Goal: Communication & Community: Answer question/provide support

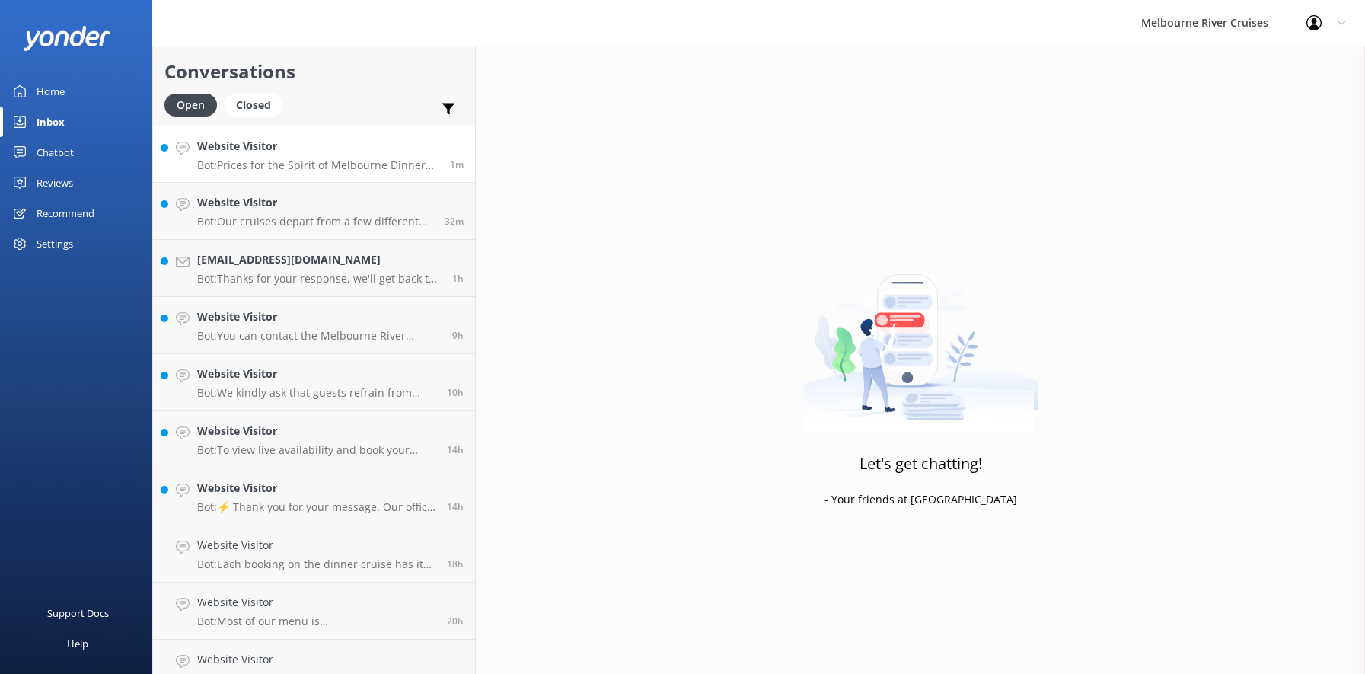
click at [294, 157] on div "Website Visitor Bot: Prices for the Spirit of Melbourne Dinner Cruise start fro…" at bounding box center [317, 154] width 241 height 33
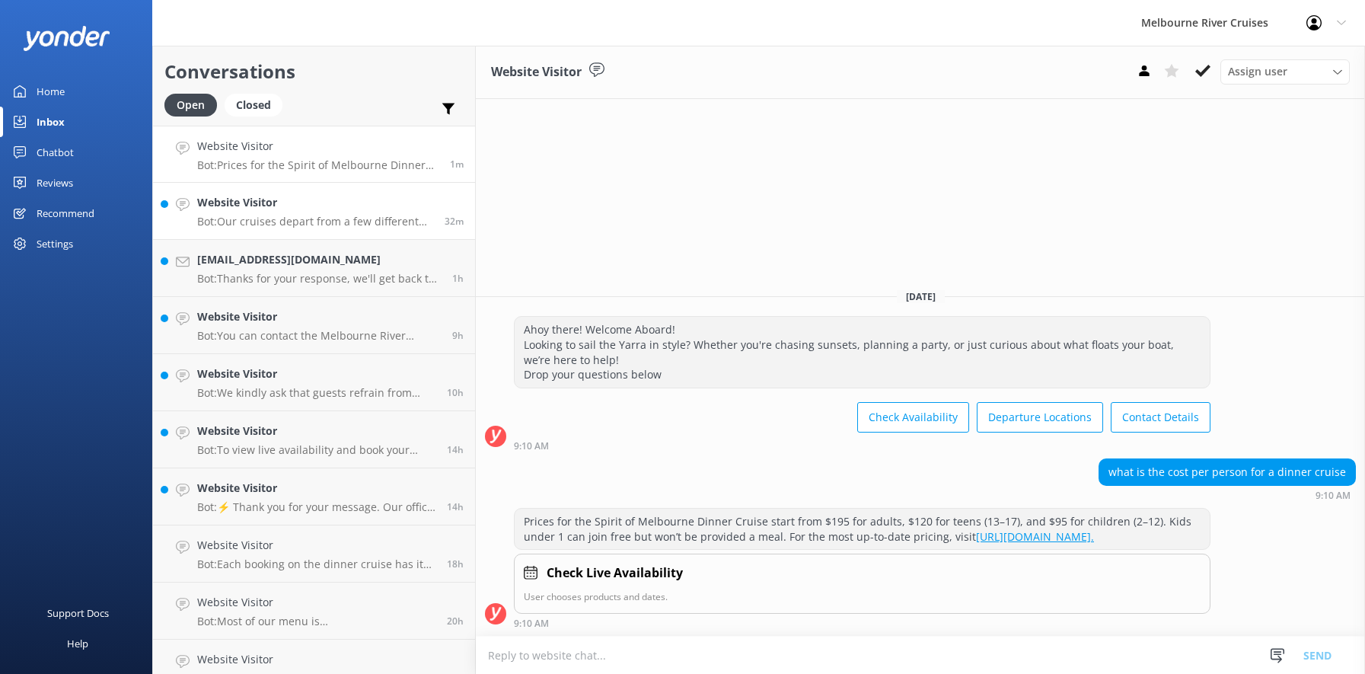
click at [292, 216] on p "Bot: Our cruises depart from a few different locations along [GEOGRAPHIC_DATA] …" at bounding box center [315, 222] width 236 height 14
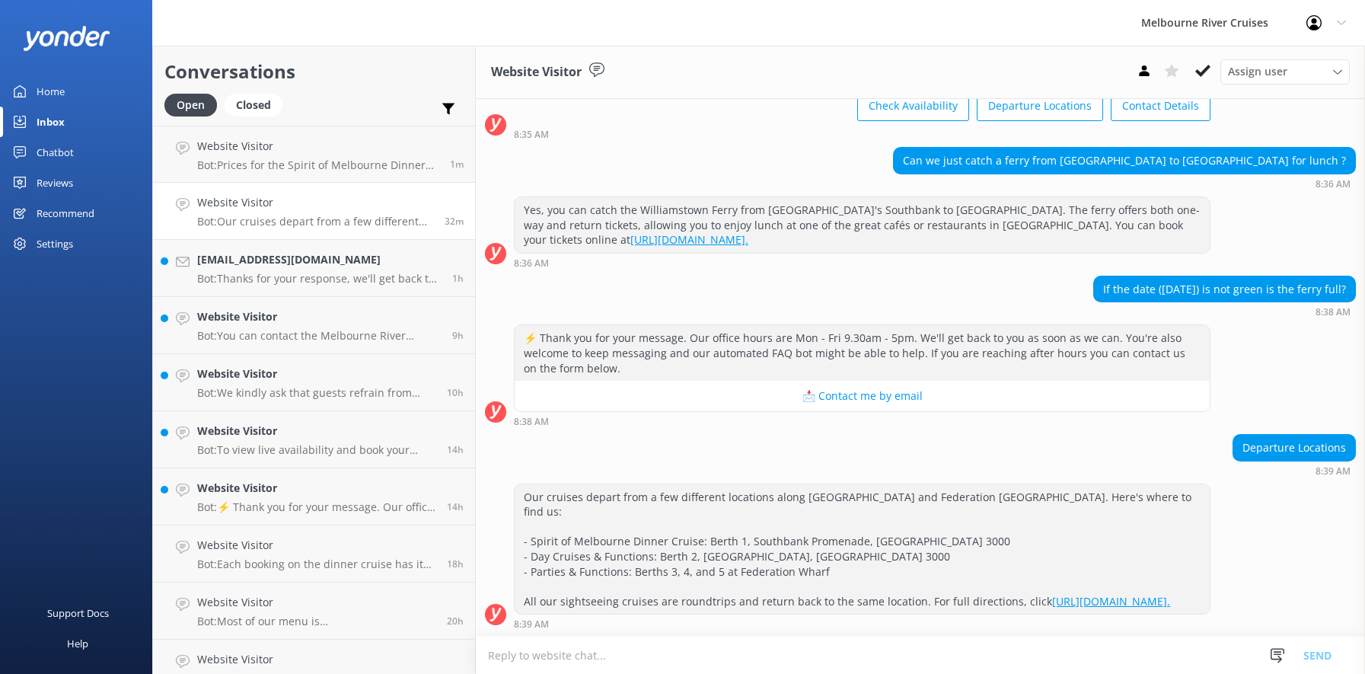
scroll to position [135, 0]
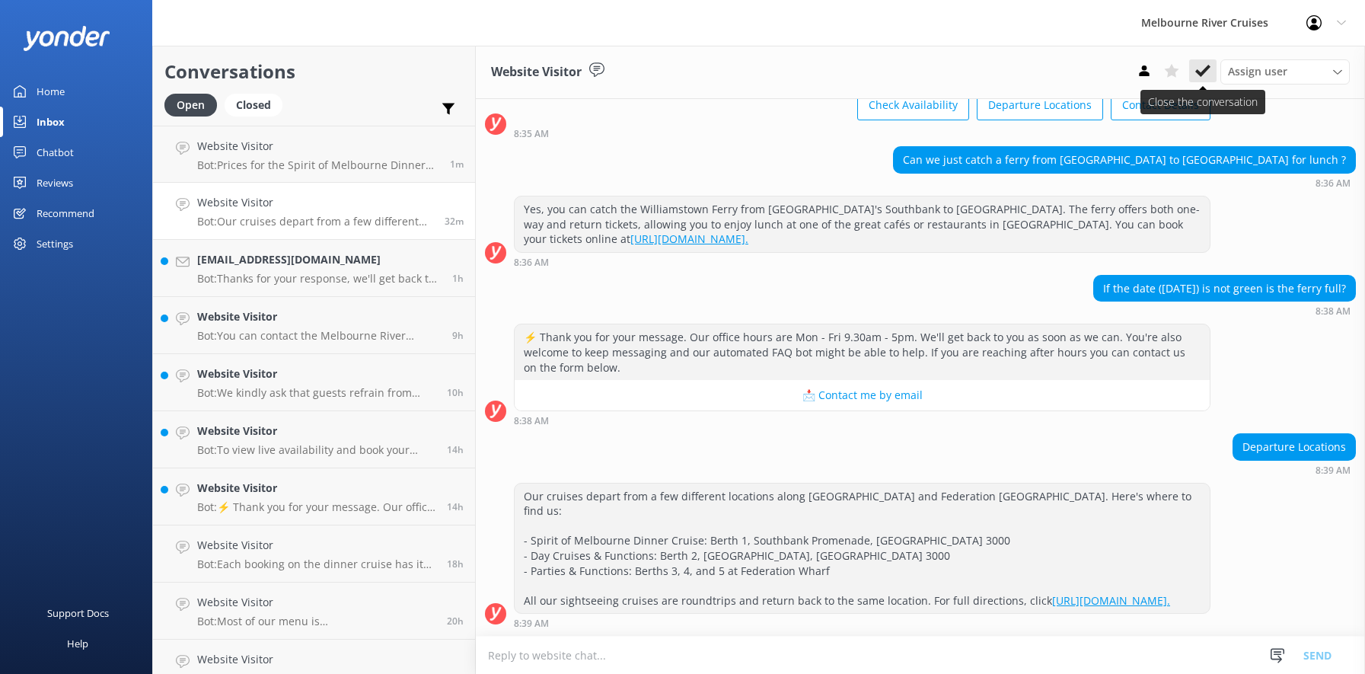
click at [1197, 67] on icon at bounding box center [1202, 70] width 15 height 15
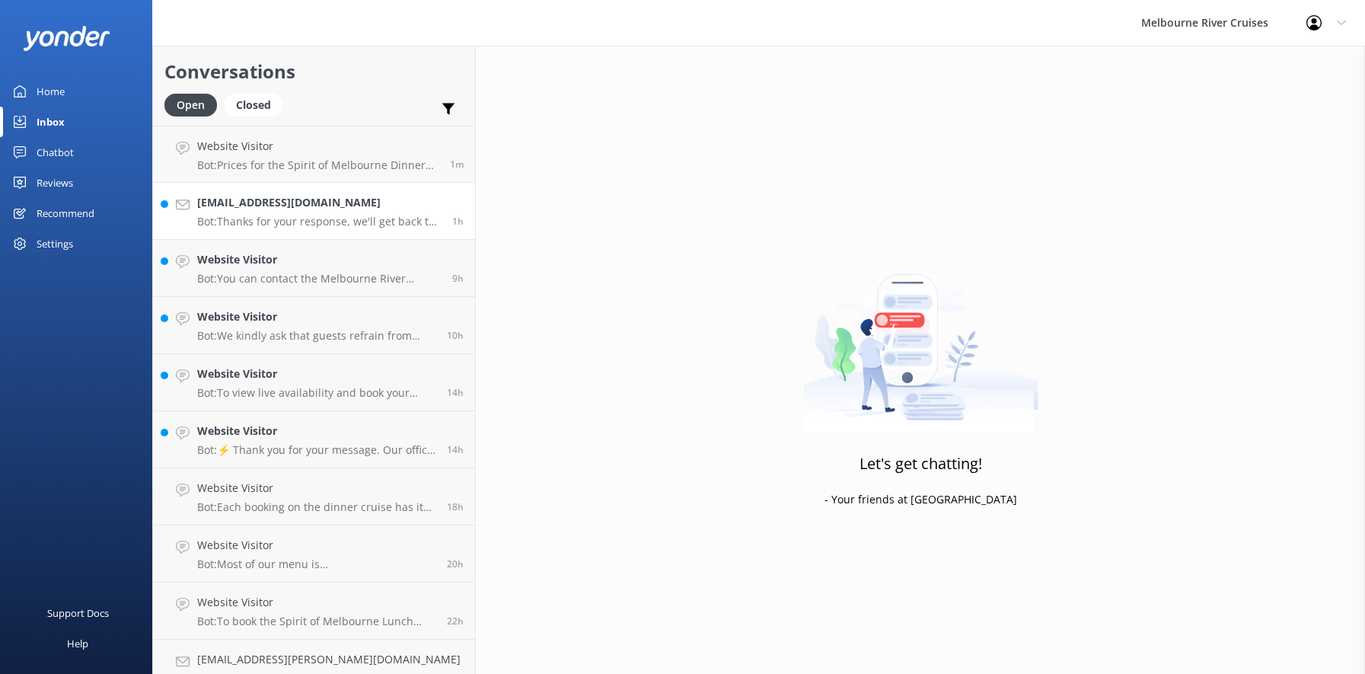
click at [307, 209] on h4 "[EMAIL_ADDRESS][DOMAIN_NAME]" at bounding box center [319, 202] width 244 height 17
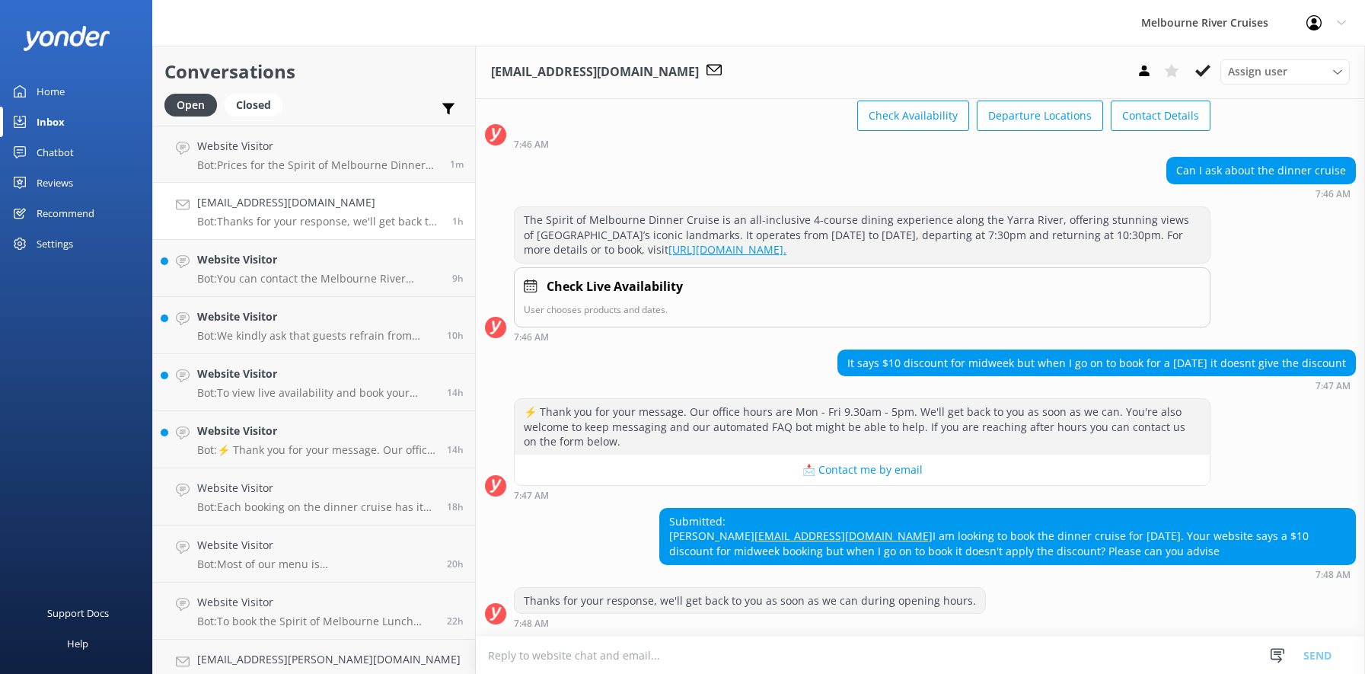
scroll to position [169, 0]
click at [288, 276] on p "Bot: You can contact the Melbourne River Cruises team by emailing [EMAIL_ADDRES…" at bounding box center [319, 279] width 244 height 14
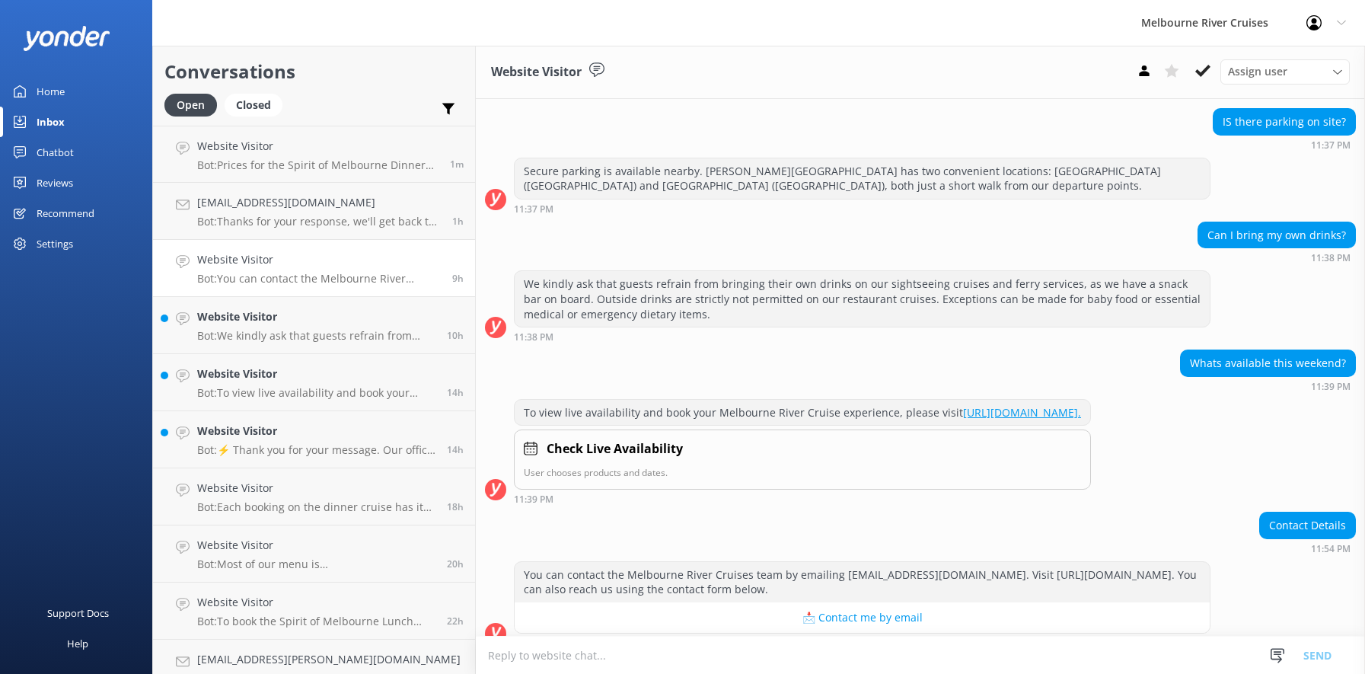
scroll to position [396, 0]
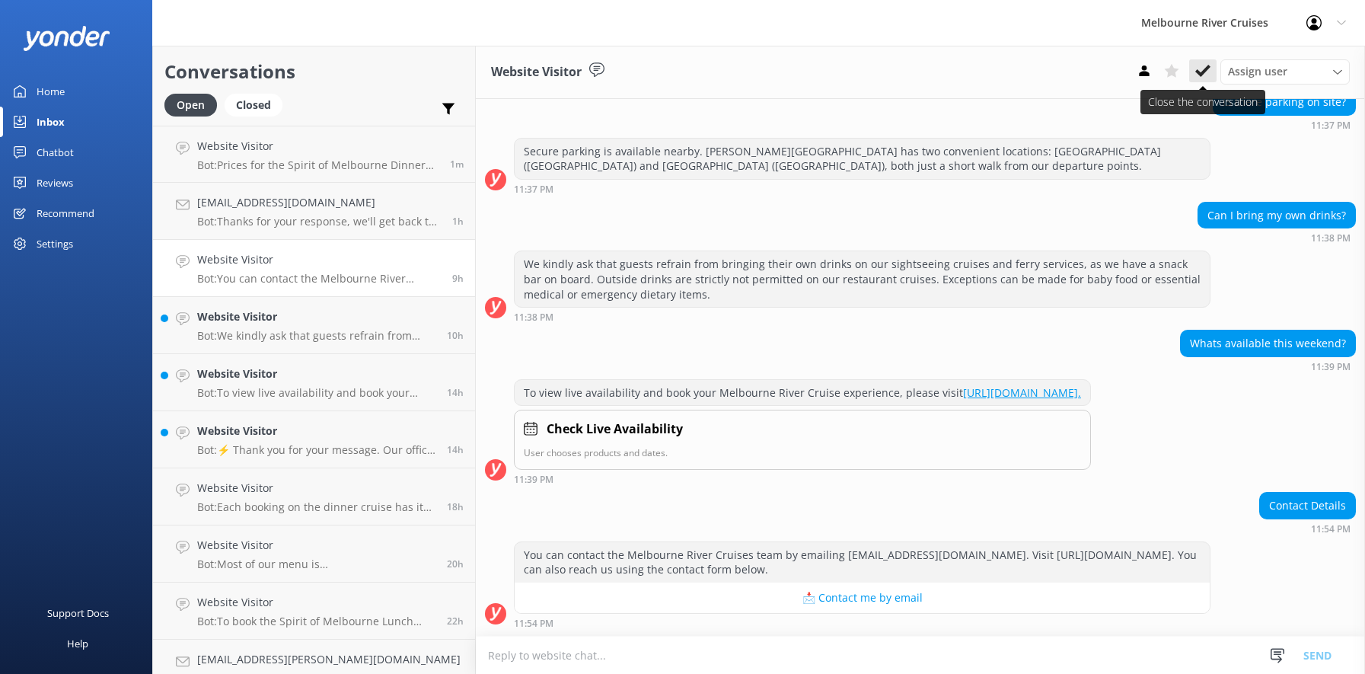
click at [1198, 73] on use at bounding box center [1202, 71] width 15 height 12
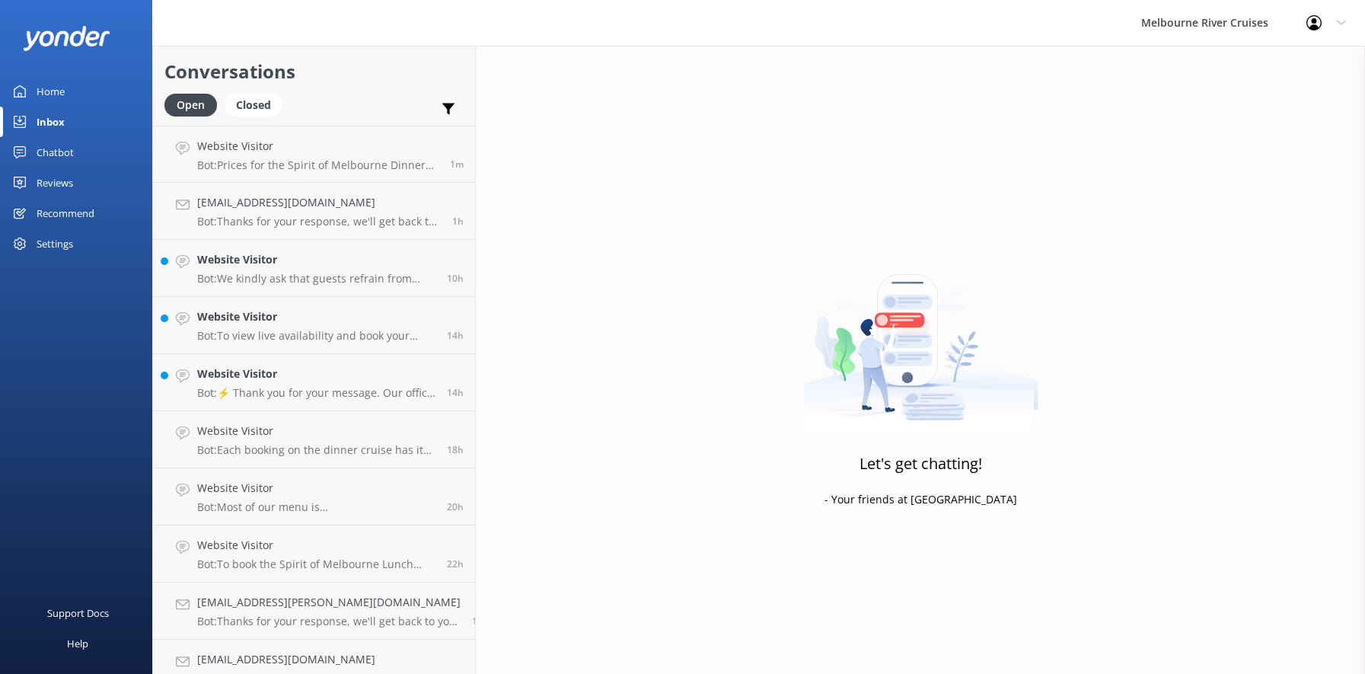
click at [304, 324] on h4 "Website Visitor" at bounding box center [316, 316] width 238 height 17
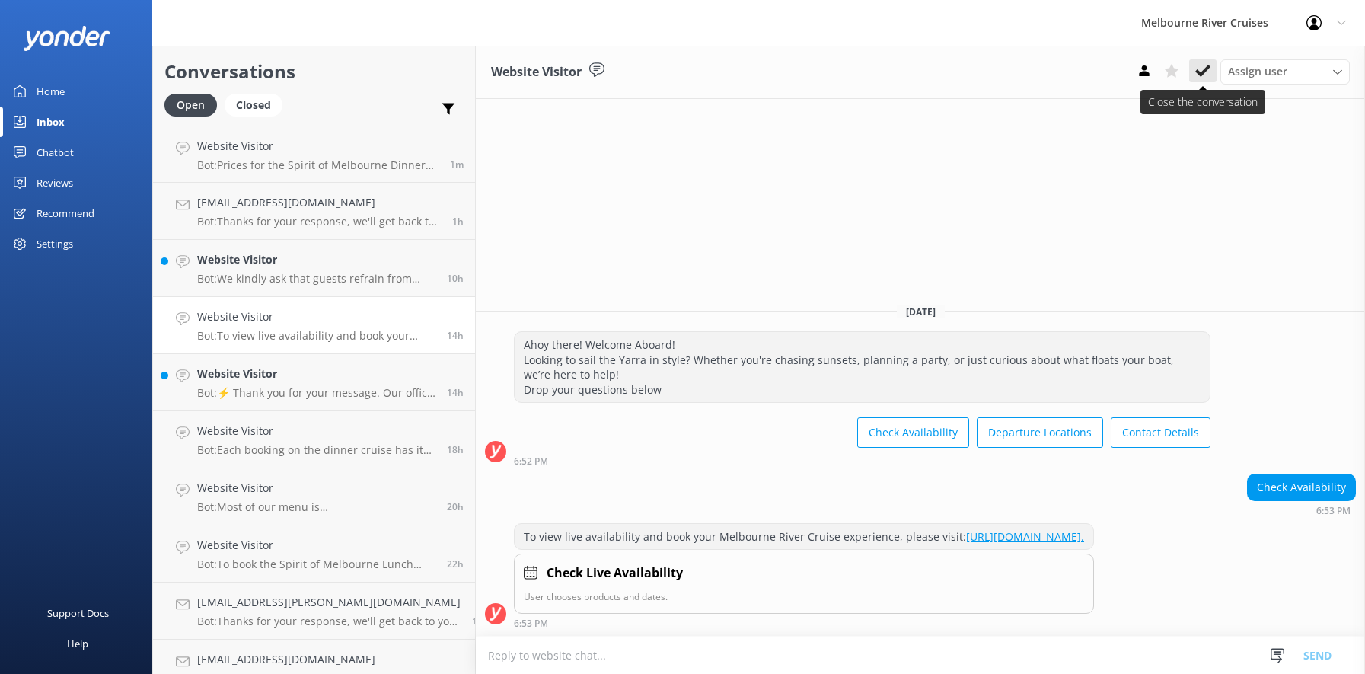
click at [1199, 68] on icon at bounding box center [1202, 70] width 15 height 15
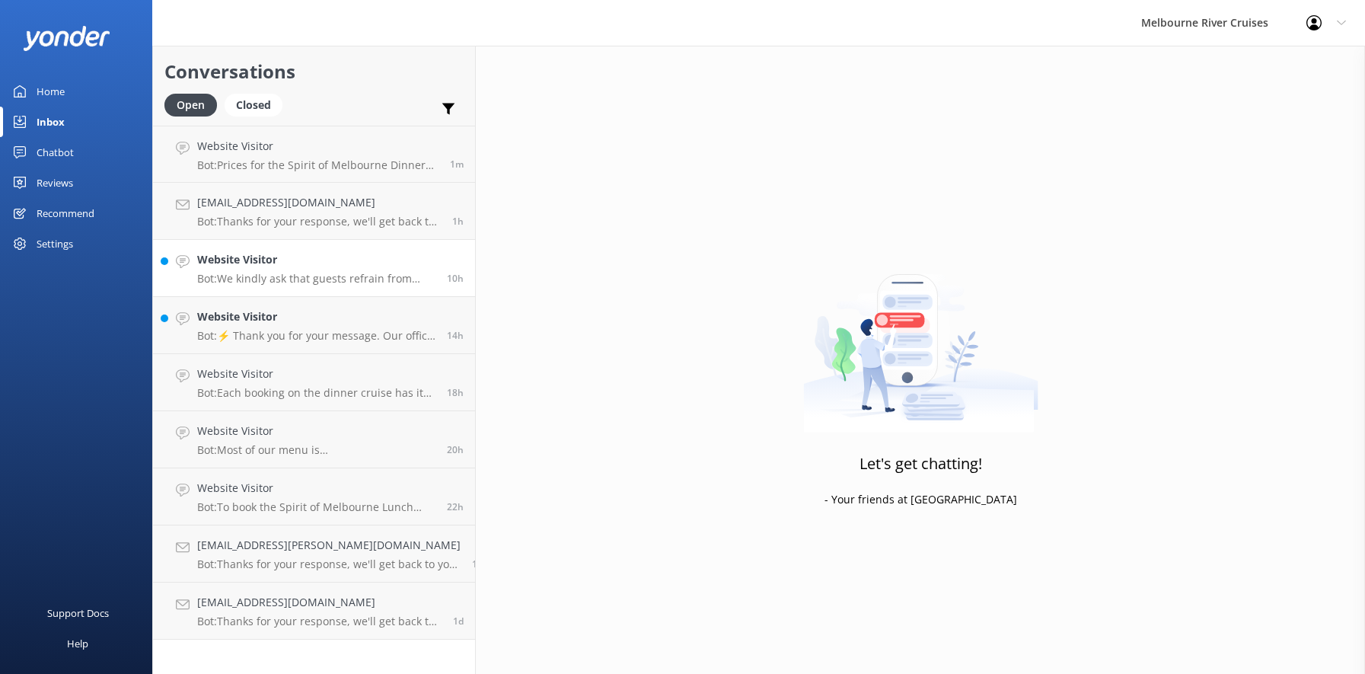
click at [258, 264] on h4 "Website Visitor" at bounding box center [316, 259] width 238 height 17
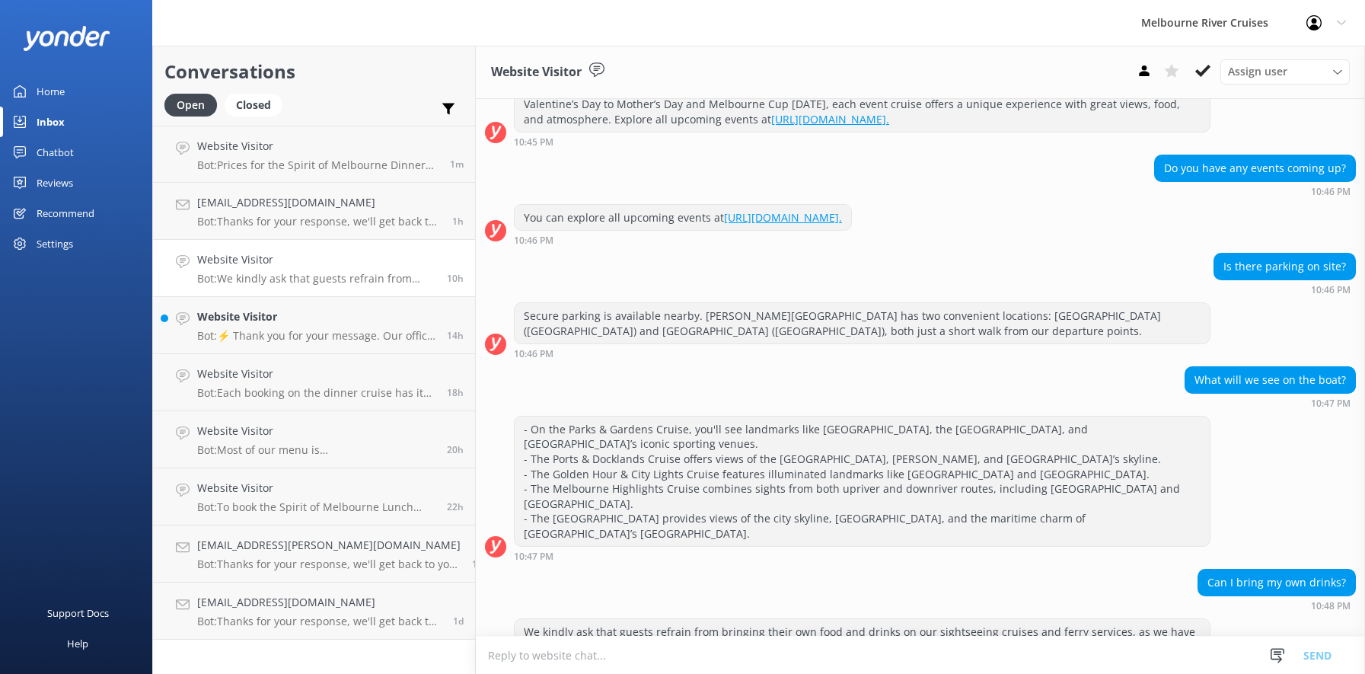
scroll to position [2993, 0]
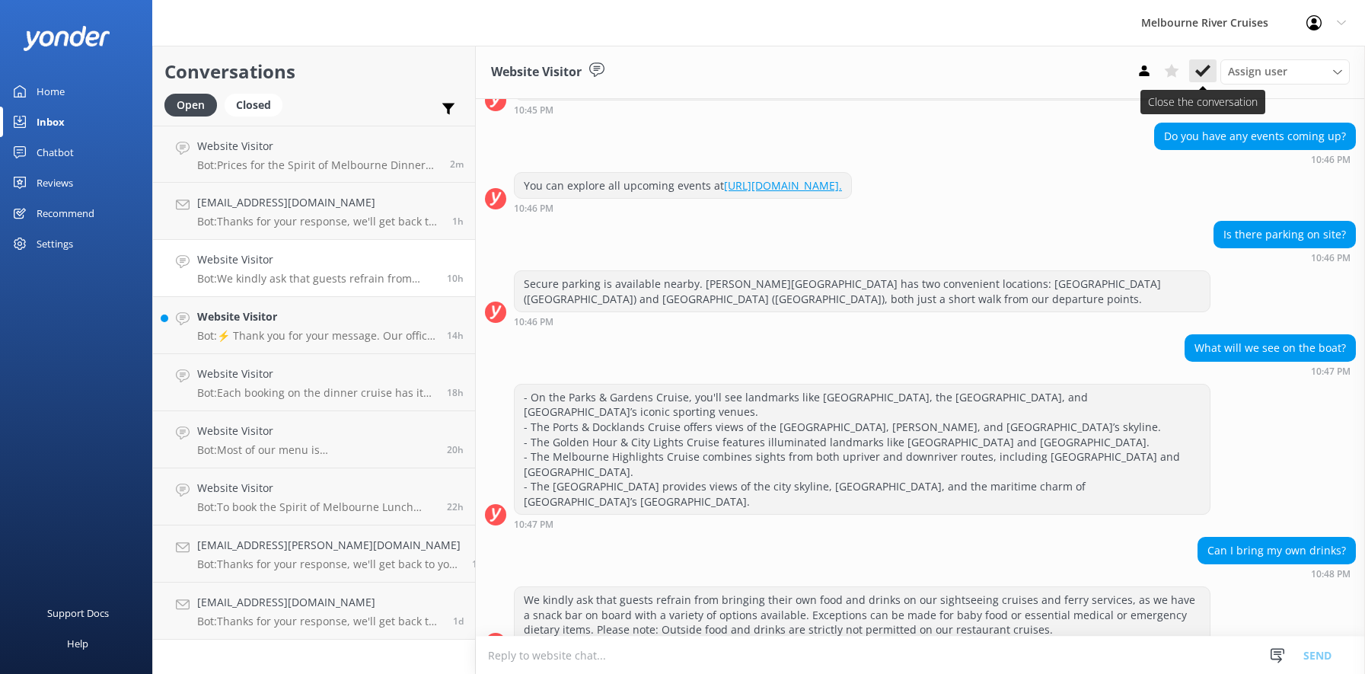
click at [1200, 73] on use at bounding box center [1202, 71] width 15 height 12
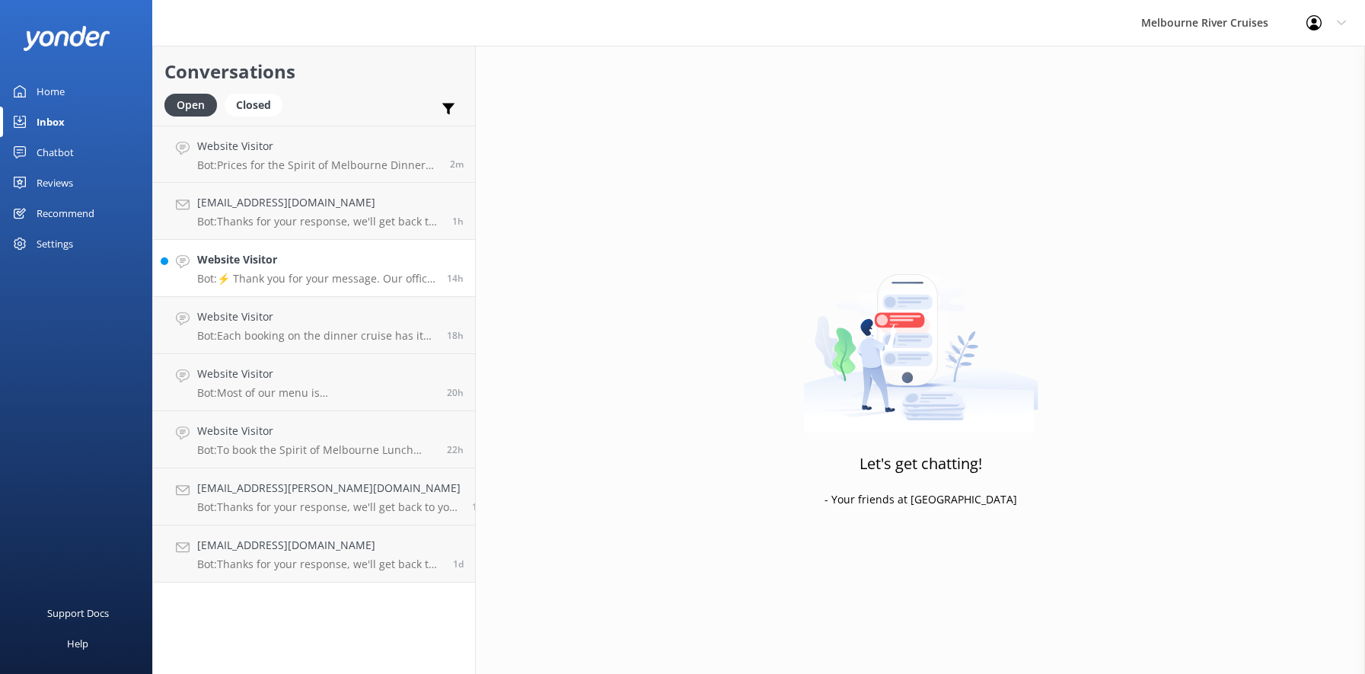
click at [336, 269] on div "Website Visitor Bot: ⚡ Thank you for your message. Our office hours are Mon - F…" at bounding box center [316, 267] width 238 height 33
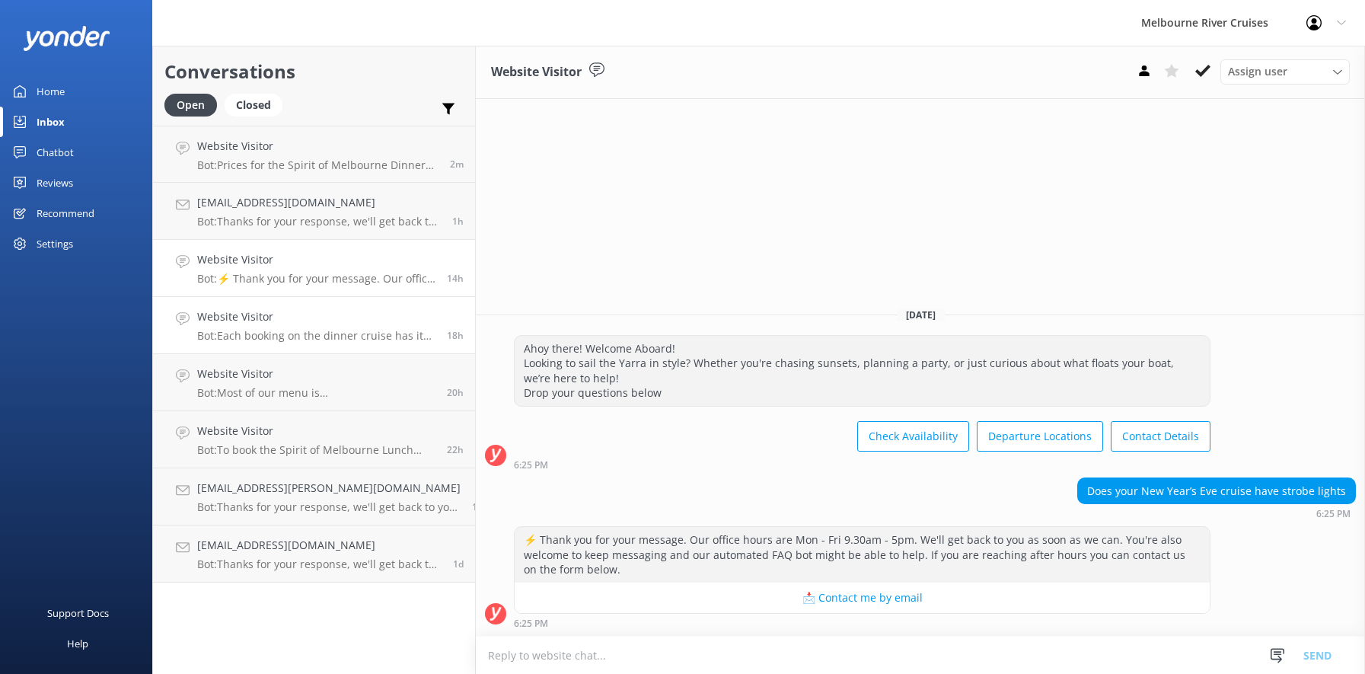
click at [320, 318] on h4 "Website Visitor" at bounding box center [316, 316] width 238 height 17
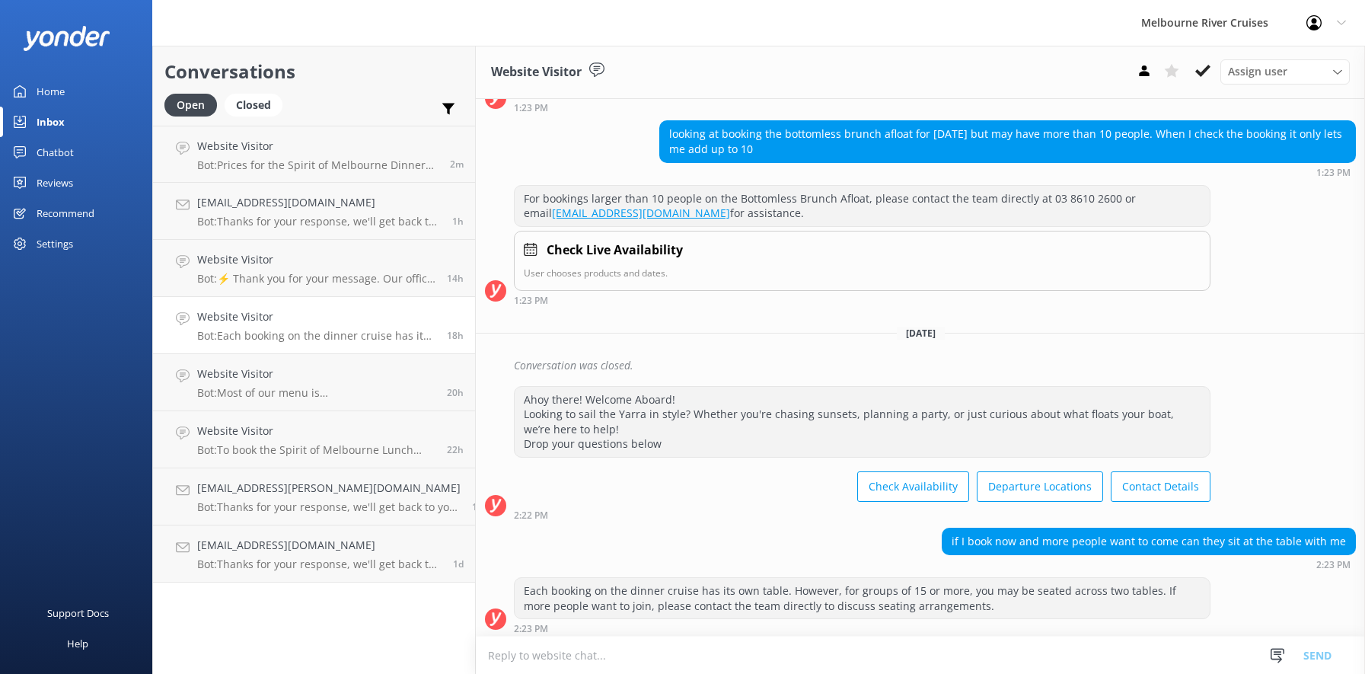
scroll to position [166, 0]
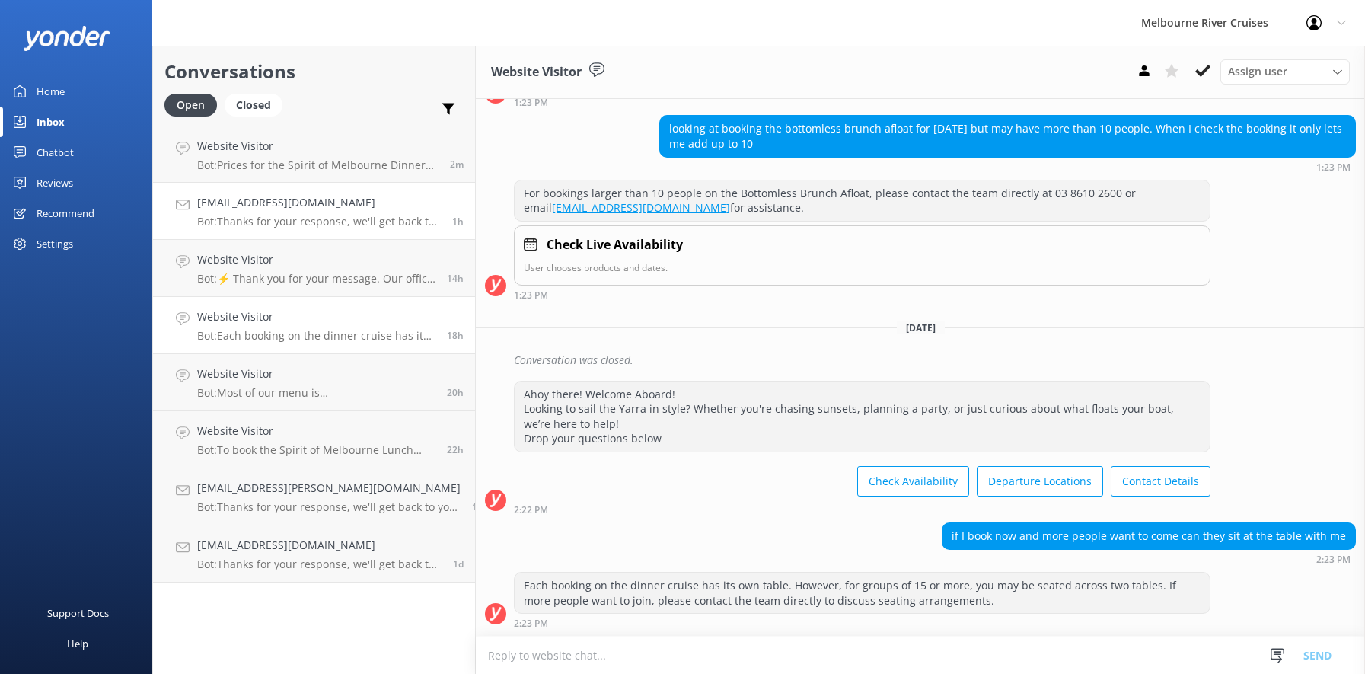
click at [293, 211] on h4 "[EMAIL_ADDRESS][DOMAIN_NAME]" at bounding box center [319, 202] width 244 height 17
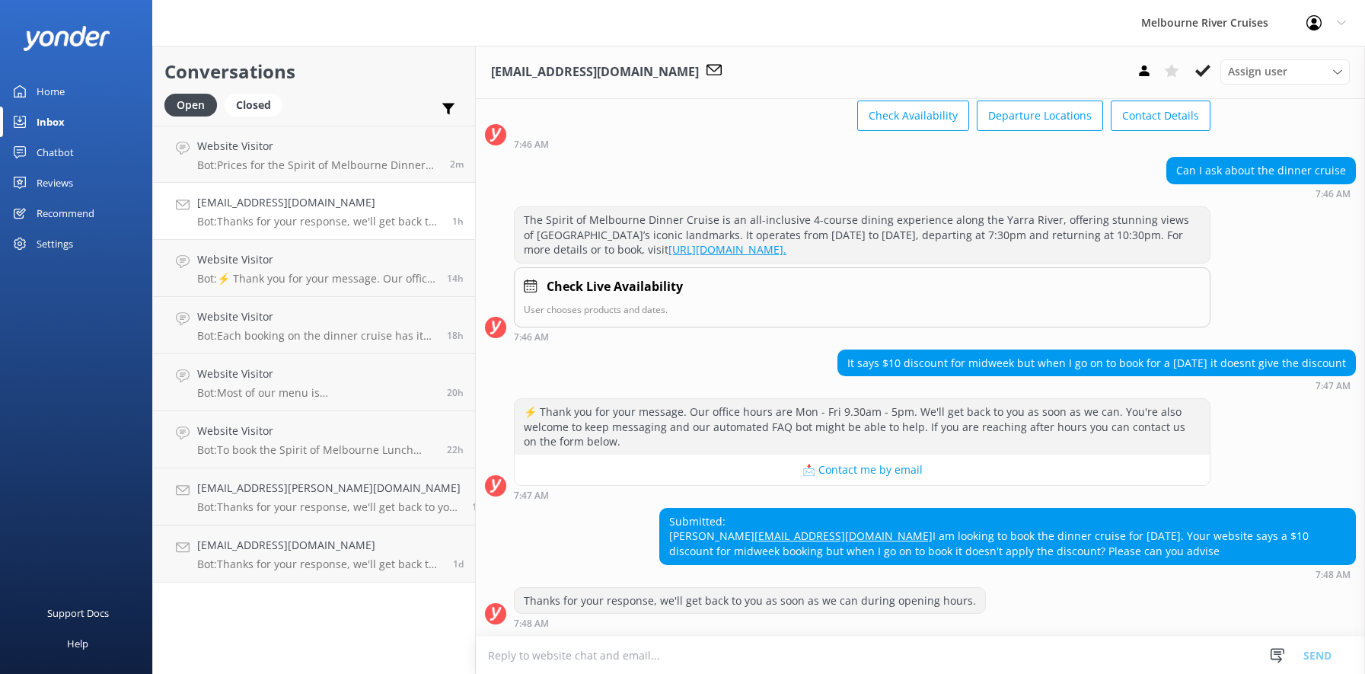
scroll to position [169, 0]
